Goal: Information Seeking & Learning: Learn about a topic

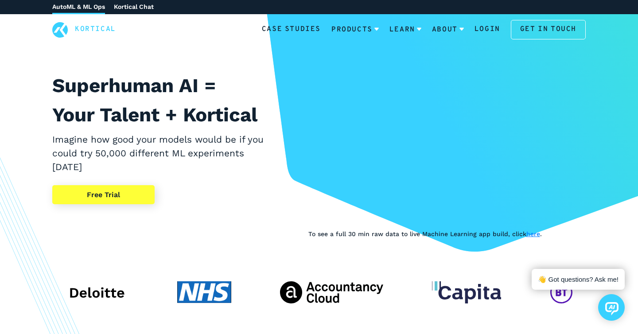
click at [552, 258] on div at bounding box center [319, 285] width 624 height 92
click at [139, 6] on link "Kortical Chat" at bounding box center [134, 7] width 40 height 14
click at [138, 8] on link "Kortical Chat" at bounding box center [134, 7] width 40 height 14
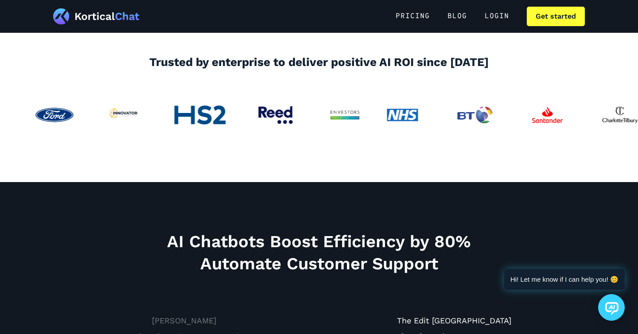
scroll to position [653, 0]
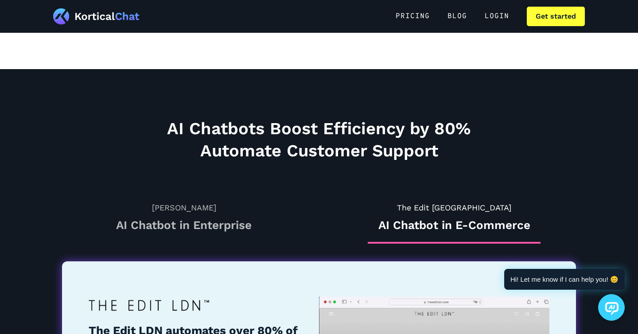
click at [216, 231] on h3 "AI Chatbot in Enterprise" at bounding box center [184, 225] width 173 height 15
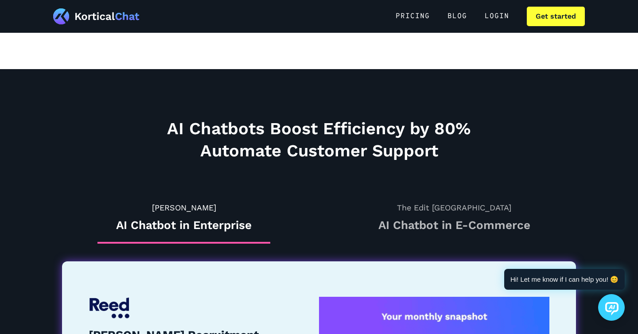
click at [398, 237] on link "The Edit London AI Chatbot in E-Commerce" at bounding box center [454, 223] width 173 height 42
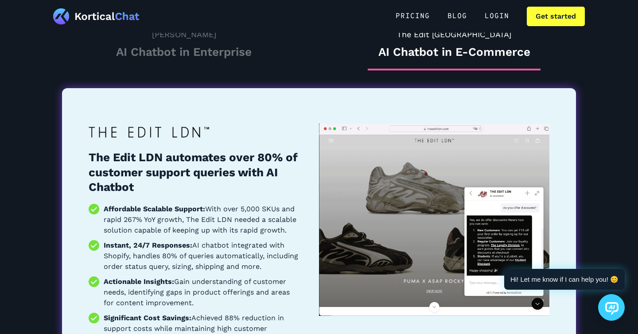
scroll to position [832, 0]
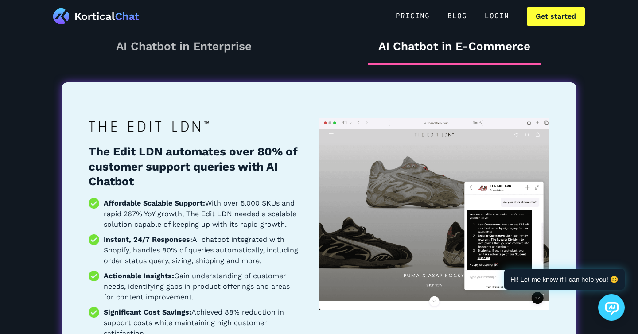
click at [244, 52] on h3 "AI Chatbot in Enterprise" at bounding box center [184, 46] width 173 height 15
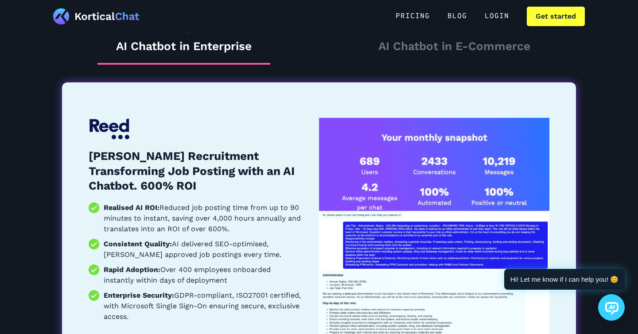
click at [363, 48] on div "Reed AI Chatbot in Enterprise The Edit London AI Chatbot in E-Commerce" at bounding box center [319, 44] width 532 height 42
click at [394, 49] on h3 "AI Chatbot in E-Commerce" at bounding box center [454, 46] width 173 height 15
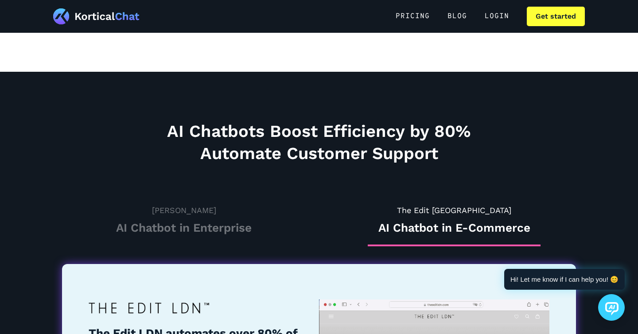
scroll to position [607, 0]
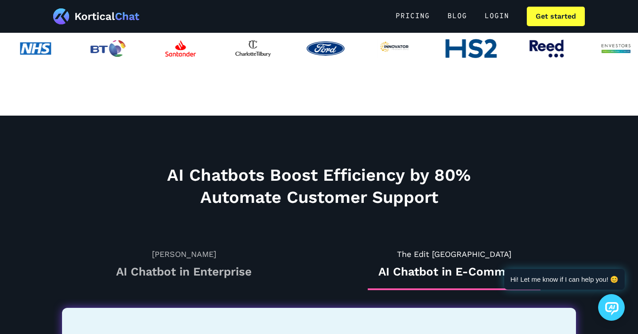
click at [227, 263] on link "Reed AI Chatbot in Enterprise" at bounding box center [184, 269] width 173 height 42
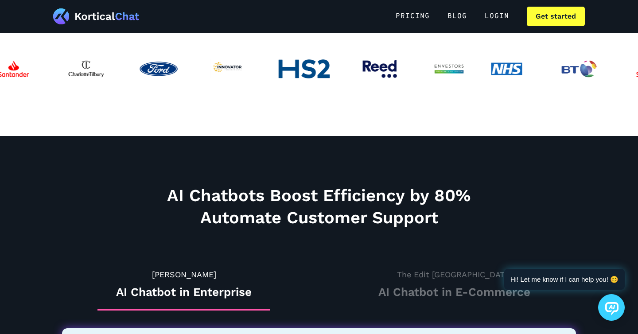
scroll to position [0, 0]
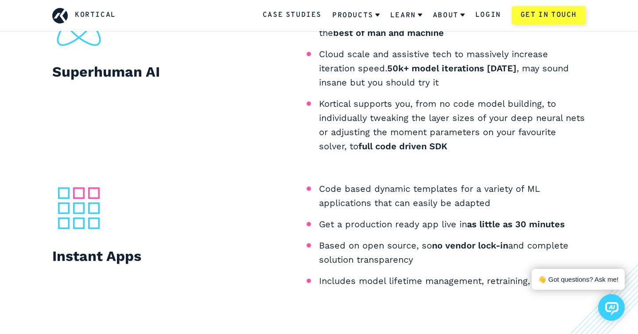
scroll to position [920, 0]
